Goal: Information Seeking & Learning: Understand process/instructions

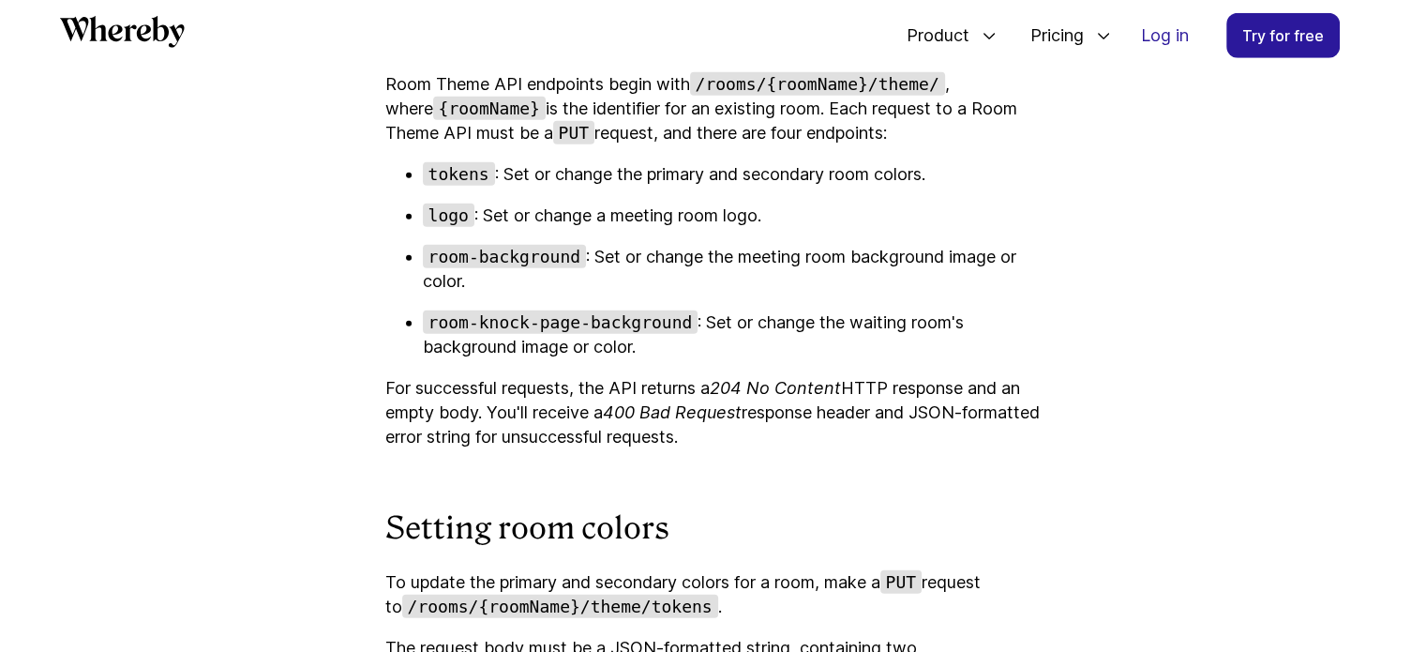
scroll to position [5495, 0]
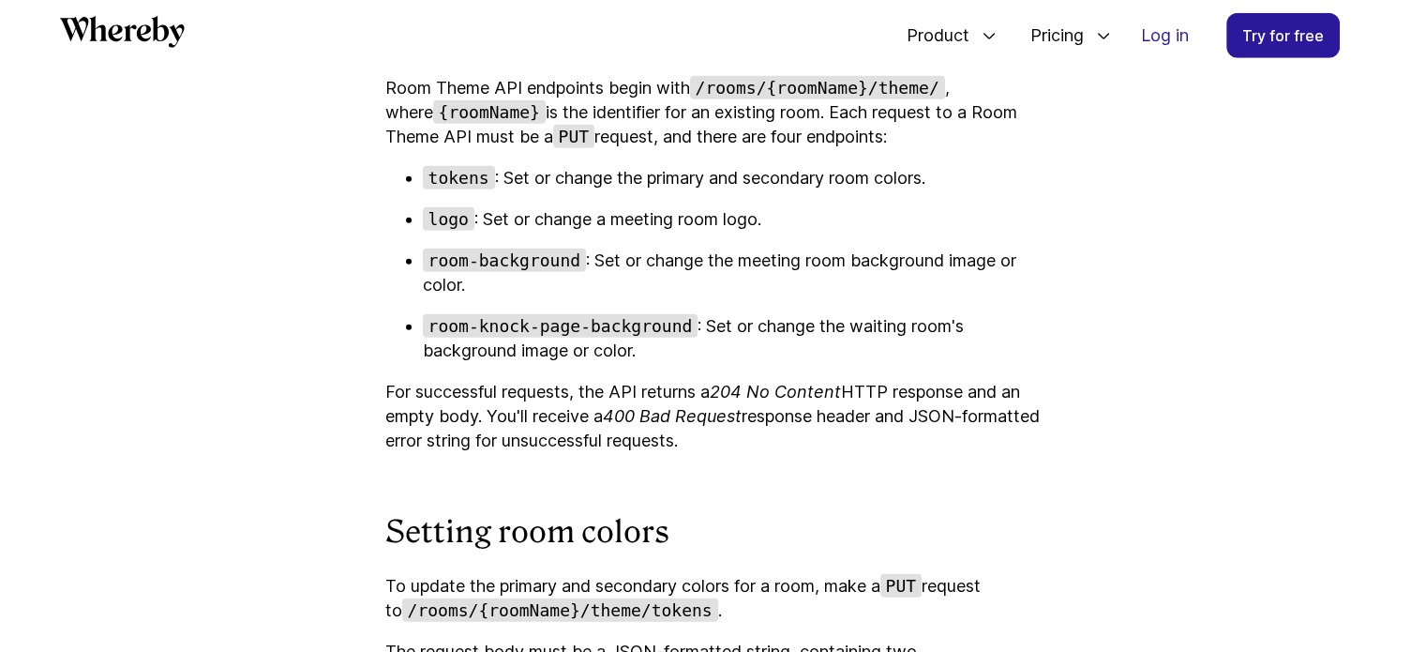
click at [565, 272] on code "room-background" at bounding box center [505, 260] width 164 height 23
drag, startPoint x: 567, startPoint y: 288, endPoint x: 412, endPoint y: 294, distance: 155.8
click at [423, 294] on li "room-background : Set or change the meeting room background image or color." at bounding box center [732, 273] width 619 height 49
copy code "room-background"
drag, startPoint x: 593, startPoint y: 294, endPoint x: 519, endPoint y: 283, distance: 74.8
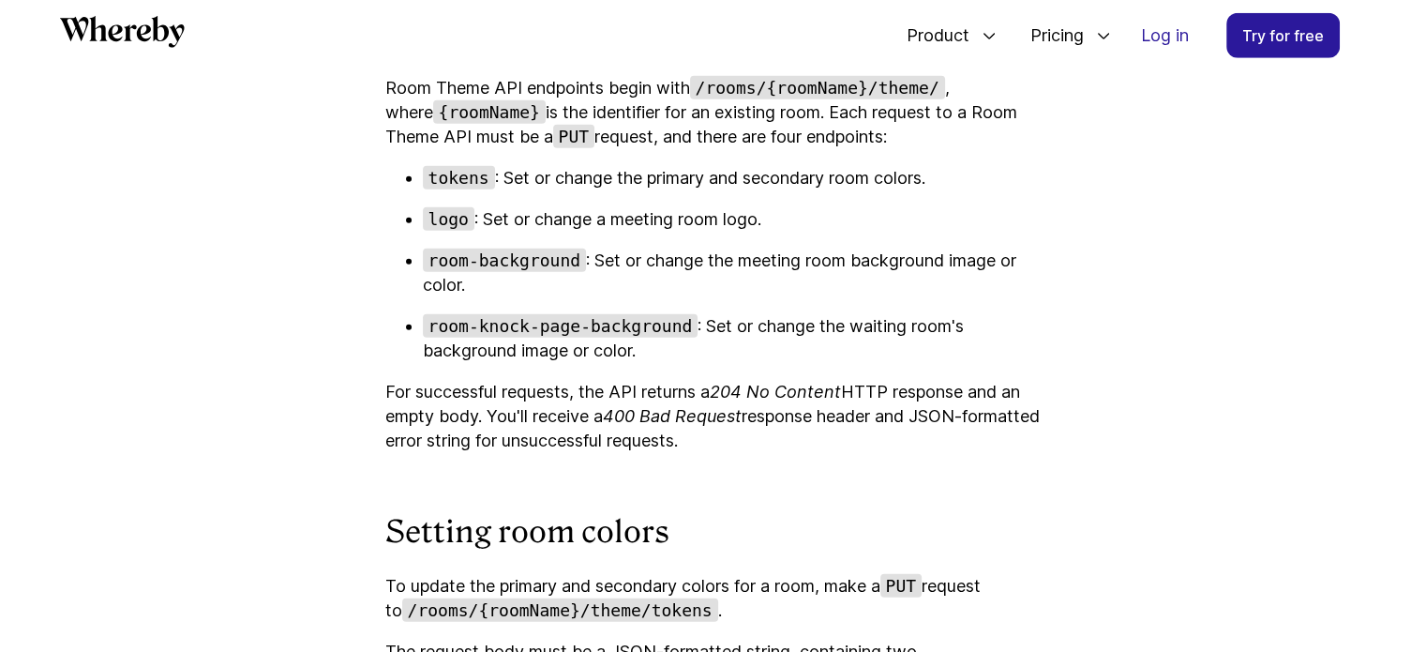
click at [501, 272] on code "room-background" at bounding box center [505, 260] width 164 height 23
drag, startPoint x: 574, startPoint y: 290, endPoint x: 428, endPoint y: 295, distance: 146.4
click at [428, 272] on code "room-background" at bounding box center [505, 260] width 164 height 23
copy code "room-background"
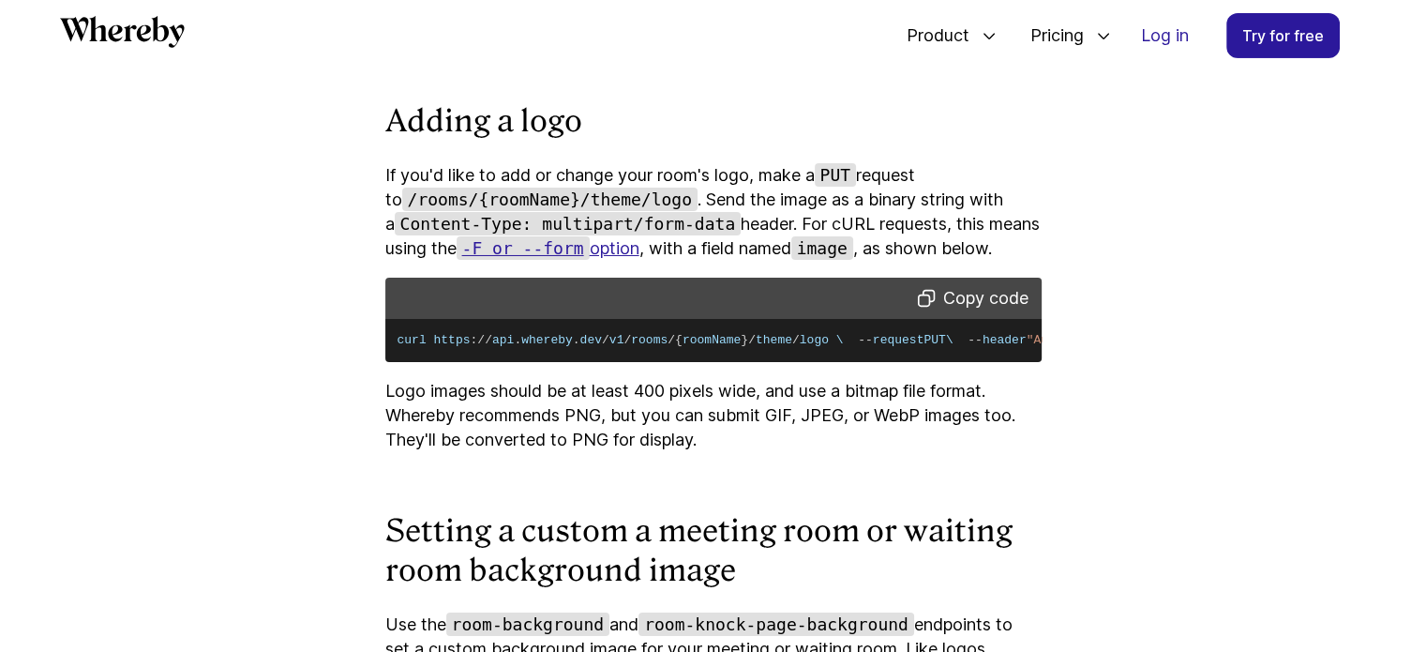
scroll to position [6714, 0]
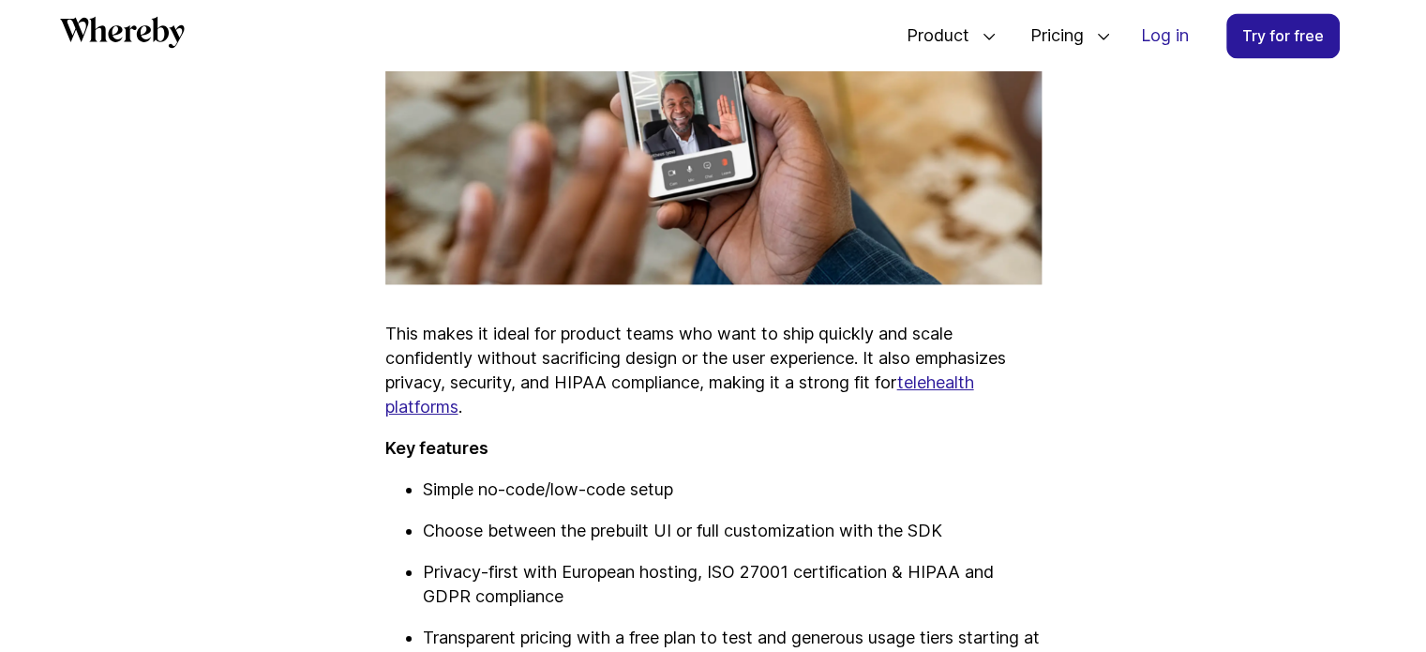
scroll to position [3057, 0]
